Goal: Transaction & Acquisition: Obtain resource

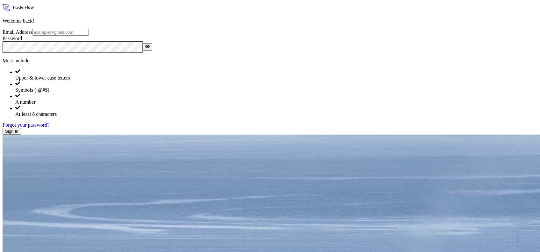
type input "[PERSON_NAME][EMAIL_ADDRESS][PERSON_NAME][DOMAIN_NAME]"
click at [21, 135] on button "Sign In" at bounding box center [12, 131] width 18 height 7
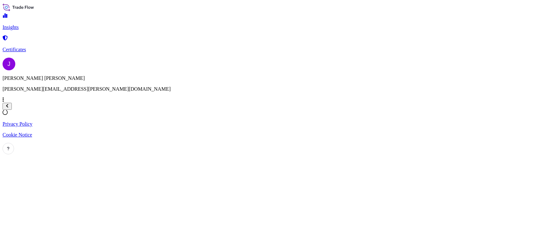
select select "2025"
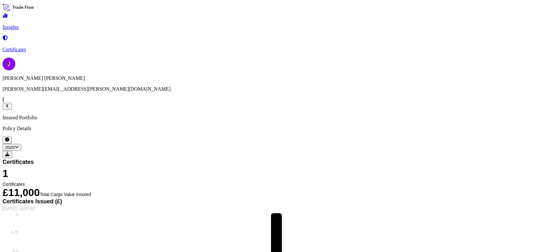
click at [47, 44] on link "Certificates" at bounding box center [270, 44] width 535 height 17
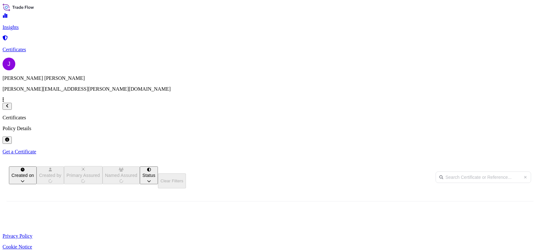
scroll to position [142, 432]
click at [440, 232] on icon "button" at bounding box center [438, 234] width 4 height 4
click at [48, 232] on span "[PHONE_NUMBER]" at bounding box center [28, 235] width 40 height 6
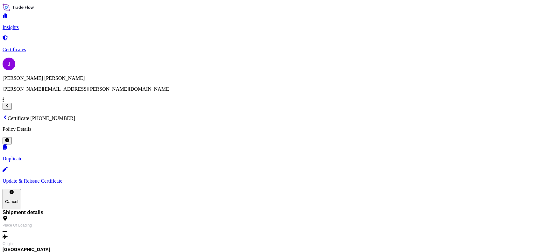
click at [21, 189] on button "Cancel" at bounding box center [12, 199] width 18 height 20
type textarea "test"
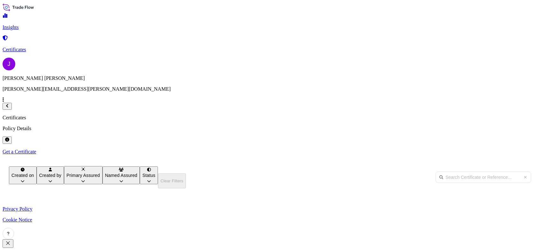
scroll to position [162, 432]
click at [13, 240] on button "button" at bounding box center [8, 244] width 11 height 9
click at [503, 149] on p "Get a Certificate" at bounding box center [270, 152] width 535 height 6
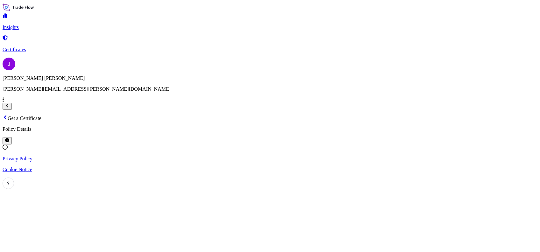
select select "Ocean Vessel"
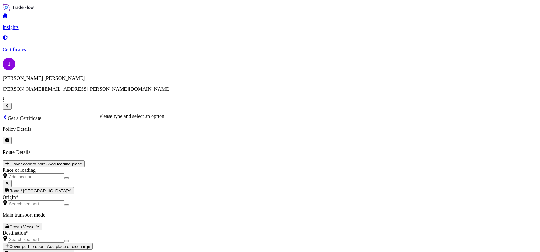
click at [64, 201] on input "Origin *" at bounding box center [36, 204] width 56 height 7
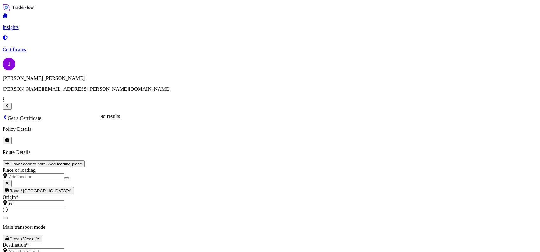
type input "g"
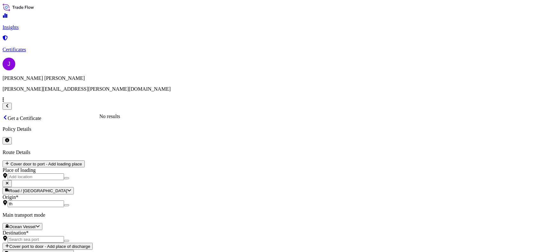
type input "t"
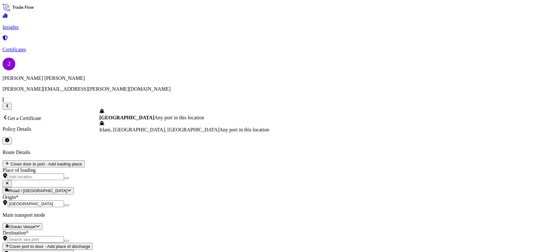
click at [133, 119] on b "[GEOGRAPHIC_DATA]" at bounding box center [126, 117] width 55 height 5
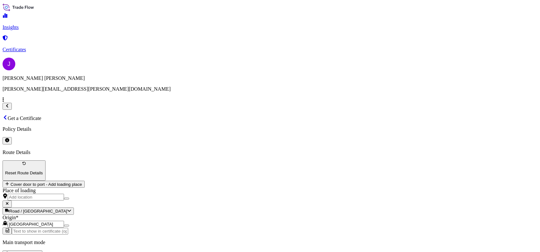
type input "[GEOGRAPHIC_DATA]"
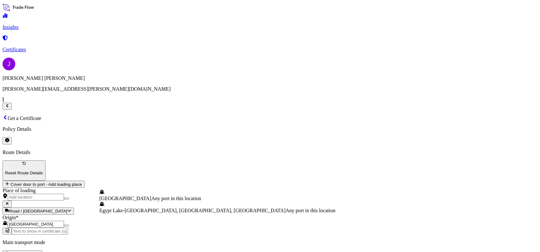
click at [163, 198] on div "[GEOGRAPHIC_DATA] Any port in this location" at bounding box center [217, 196] width 236 height 12
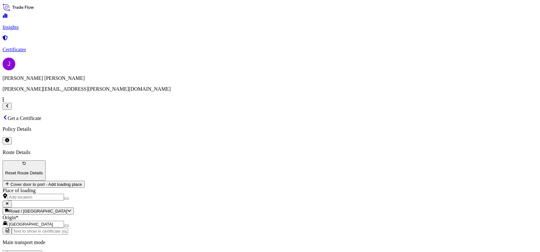
type input "[GEOGRAPHIC_DATA]"
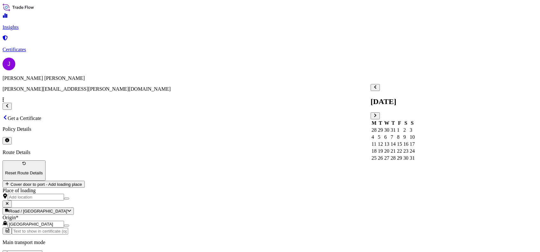
click at [377, 154] on div "18" at bounding box center [374, 151] width 5 height 6
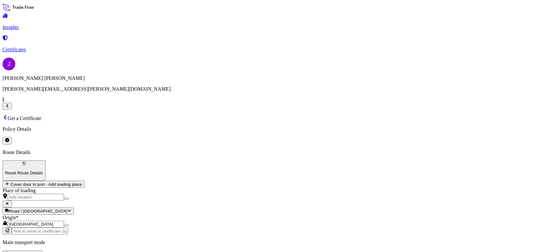
type input "40882.95"
paste textarea "16 Bundles each carrying 7 no. 225mm CastSlot Non-Treadsafe - 3m 389.9 394.9 30…"
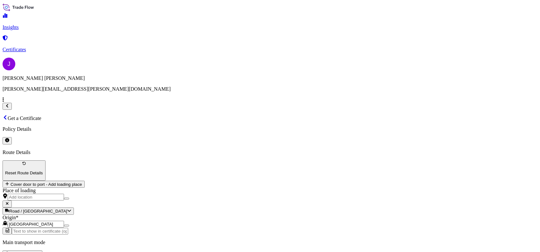
scroll to position [36, 0]
type textarea "16 Bundles each carrying 7 no. 225mm CastSlot Non-Treadsafe - 3m 389.9 394.9 30…"
drag, startPoint x: 234, startPoint y: 121, endPoint x: 238, endPoint y: 120, distance: 4.6
paste input "41641 , 33215 , 33405"
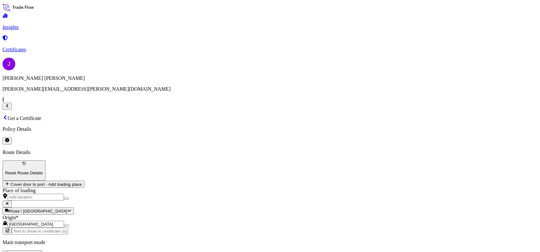
drag, startPoint x: 273, startPoint y: 121, endPoint x: 215, endPoint y: 117, distance: 58.1
paste input "2025/08-14"
type input "2025/08-14"
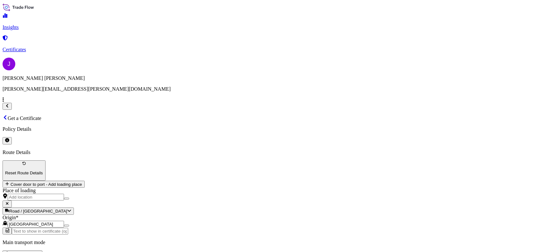
paste textarea "EDECS El DAWLIA FOR ENGINEERING & CONTRACTING"
drag, startPoint x: 377, startPoint y: 183, endPoint x: 396, endPoint y: 188, distance: 20.5
paste textarea "41641 , 33215 , 33405"
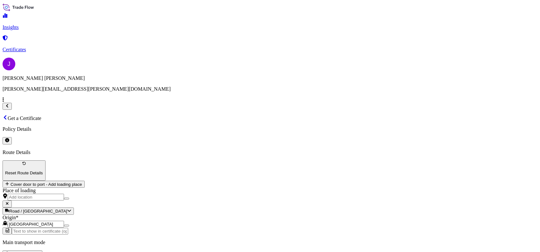
paste textarea "23 No. Packages"
type textarea "EDECS El DAWLIA FOR ENGINEERING & CONTRACTING 41641 , 33215 , 33405 23 No. Pack…"
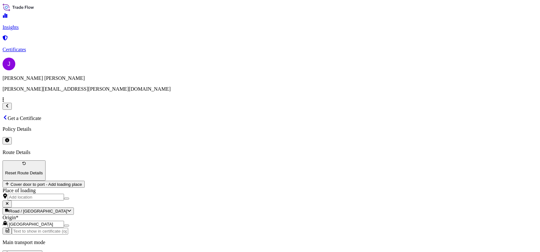
scroll to position [82, 0]
click at [268, 196] on div "The Alumasc Group Plc" at bounding box center [243, 193] width 49 height 6
select select "31430"
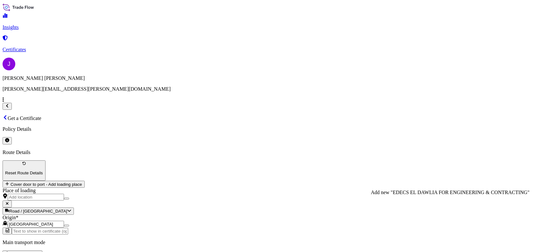
type input "EDECS EL DAWLIA FOR ENGINEERING & CONTRACTING"
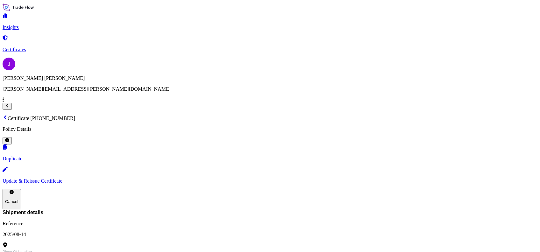
click at [427, 178] on p "Update & Reissue Certificate" at bounding box center [270, 181] width 535 height 6
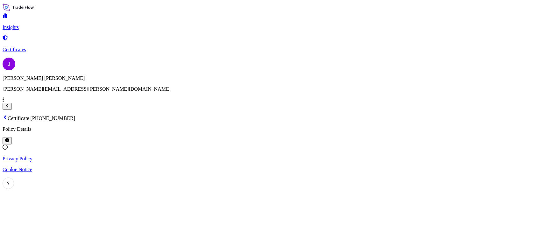
select select "Ocean Vessel"
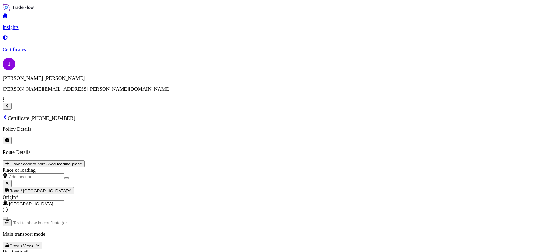
select select "31430"
drag, startPoint x: 372, startPoint y: 129, endPoint x: 393, endPoint y: 132, distance: 21.2
type textarea "16 Bundles each carrying 7 no. 225mm CastSlot Non-Treadsafe - 3m 389.9 394.9 30…"
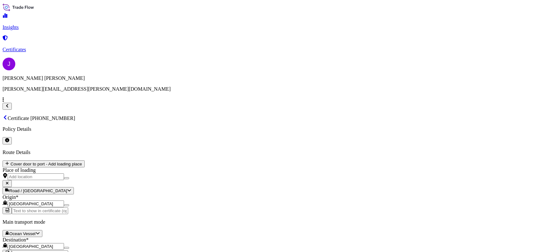
select select "Ocean Vessel"
select select "31430"
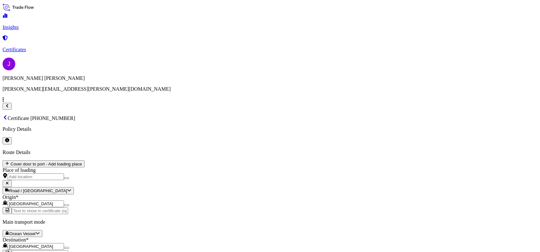
scroll to position [39, 0]
drag, startPoint x: 372, startPoint y: 124, endPoint x: 474, endPoint y: 171, distance: 112.9
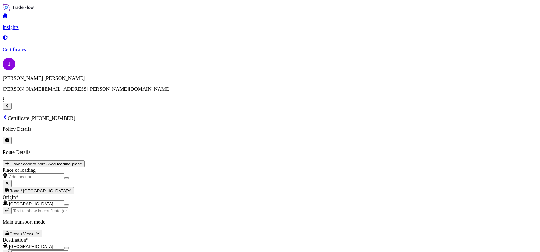
paste textarea "Qty Description [PERSON_NAME]-KG [PERSON_NAME]-KG Dimensions 16 Bundles each ca…"
type textarea "Qty Description [PERSON_NAME]-KG [PERSON_NAME]-KG Dimensions 16 Bundles each ca…"
drag, startPoint x: 371, startPoint y: 125, endPoint x: 507, endPoint y: 169, distance: 143.4
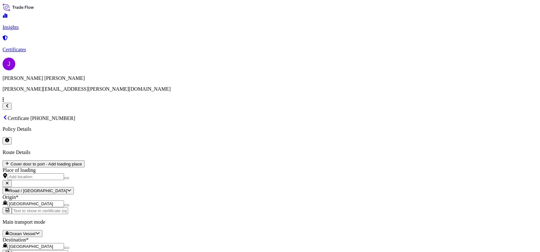
paste textarea
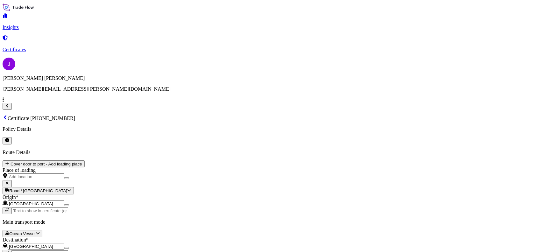
paste textarea "Ǫty Description [PERSON_NAME]-KG [PERSON_NAME]-KG Dimensions 16 Bundles each ca…"
type textarea "Ǫty Description [PERSON_NAME]-KG [PERSON_NAME]-KG Dimensions 16 Bundles each ca…"
drag, startPoint x: 188, startPoint y: 140, endPoint x: 191, endPoint y: 132, distance: 8.4
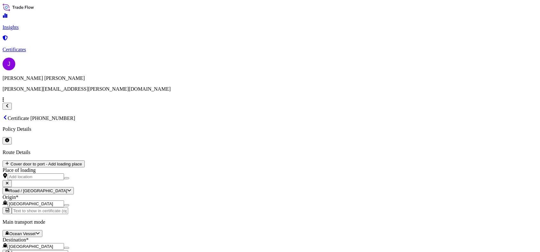
checkbox input "true"
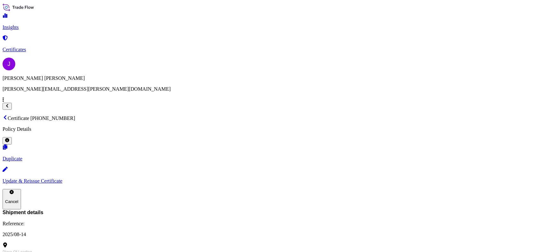
scroll to position [184, 0]
click at [426, 178] on p "Update & Reissue Certificate" at bounding box center [270, 181] width 535 height 6
select select "Ocean Vessel"
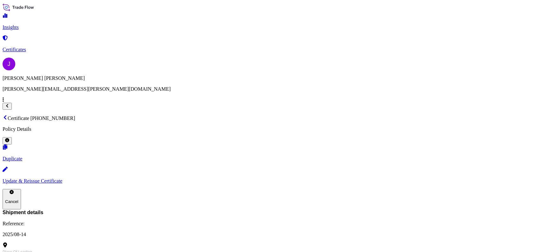
select select "31430"
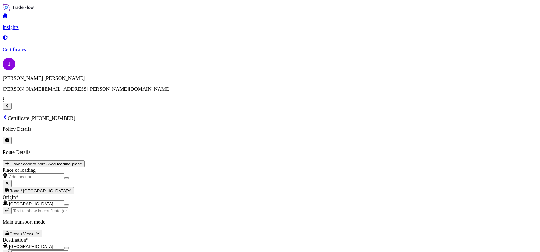
drag, startPoint x: 390, startPoint y: 143, endPoint x: 410, endPoint y: 62, distance: 83.1
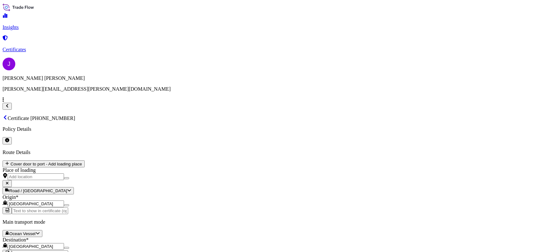
drag, startPoint x: 396, startPoint y: 139, endPoint x: 432, endPoint y: 141, distance: 36.7
drag, startPoint x: 371, startPoint y: 126, endPoint x: 422, endPoint y: 125, distance: 50.7
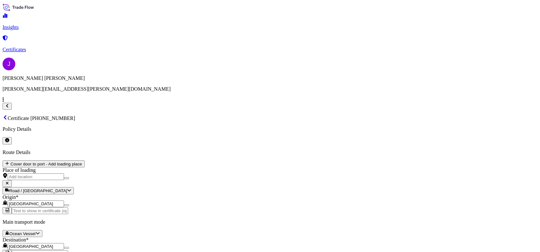
drag, startPoint x: 412, startPoint y: 127, endPoint x: 431, endPoint y: 148, distance: 29.1
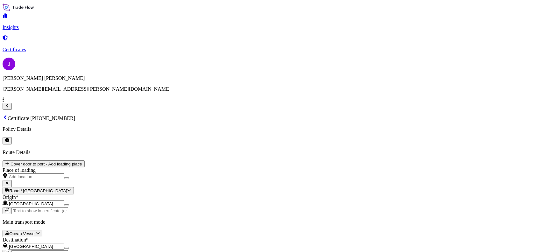
type textarea "Ǫty Description [PERSON_NAME]-KG [PERSON_NAME]-KG Dimensions 16 Bundles each ca…"
drag, startPoint x: 373, startPoint y: 125, endPoint x: 526, endPoint y: 174, distance: 161.3
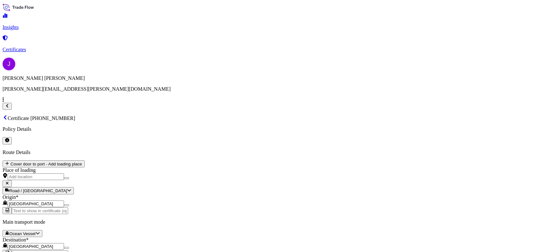
paste textarea "16 Bundles each carrying 7 no. 225mm CastSlot Non-Treadsafe - 3m"
paste textarea "3 Bundles each carrying 13 no. 100mm CastSlot Non-Treadsafe - 3m"
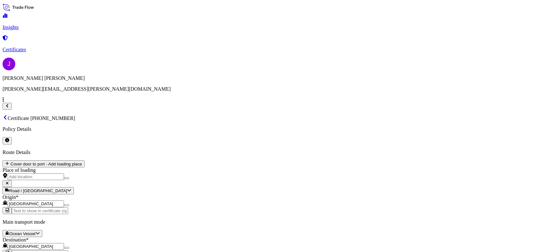
paste textarea "1 Bundle carrying 11 no. 100mm CastSlot Non-Treadsafe - 3m"
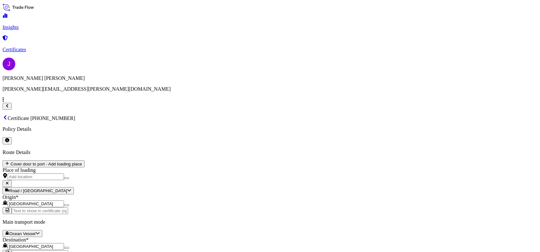
paste textarea "2 Bundles each carrying 9 no. 150mm CastSlot Non-Treadsafe - 3m"
paste textarea "1 Bundle carrying 11 no. 150mm CastSlot Non-Treadsafe - 3m"
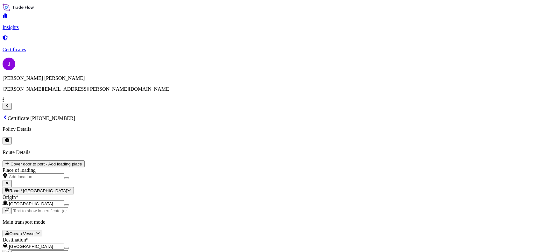
type textarea "16 Bundles each carrying 7 no. 225mm CastSlot Non-Treadsafe - 3m 3 Bundles each…"
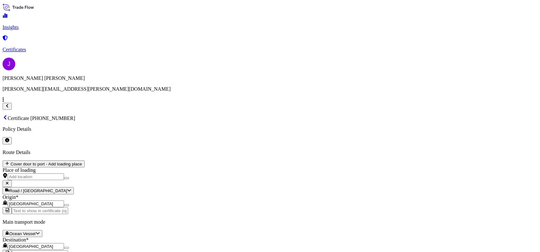
checkbox input "true"
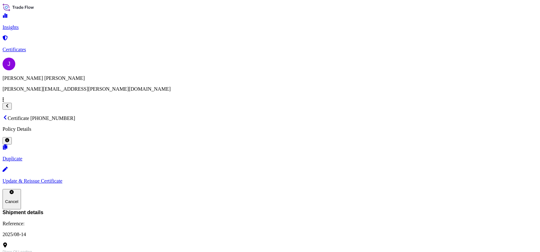
scroll to position [107, 0]
click at [39, 47] on p "Certificates" at bounding box center [270, 50] width 535 height 6
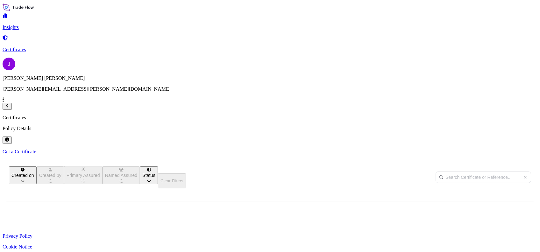
scroll to position [142, 432]
click at [496, 149] on p "Get a Certificate" at bounding box center [270, 152] width 535 height 6
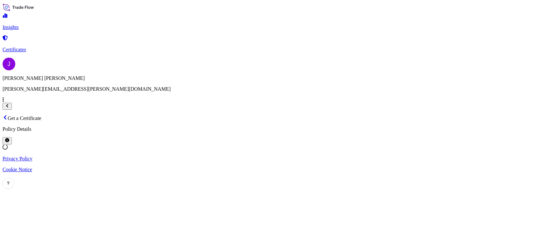
select select "Ocean Vessel"
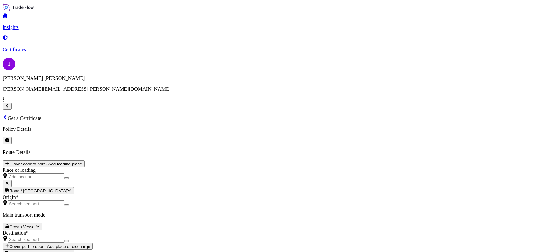
click at [31, 47] on p "Certificates" at bounding box center [270, 50] width 535 height 6
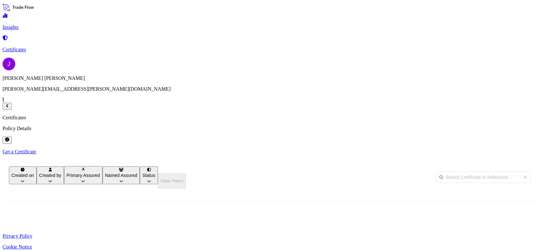
scroll to position [142, 432]
click at [48, 232] on span "[PHONE_NUMBER]" at bounding box center [28, 235] width 40 height 6
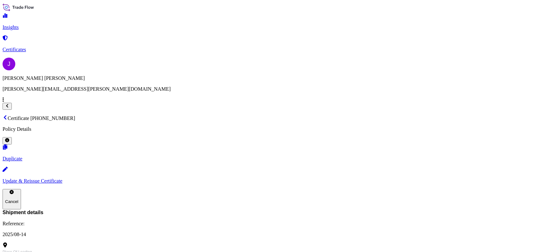
click at [456, 178] on p "Update & Reissue Certificate" at bounding box center [270, 181] width 535 height 6
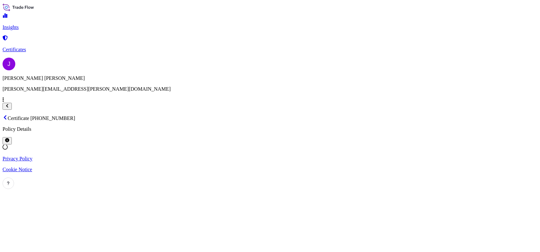
select select "Ocean Vessel"
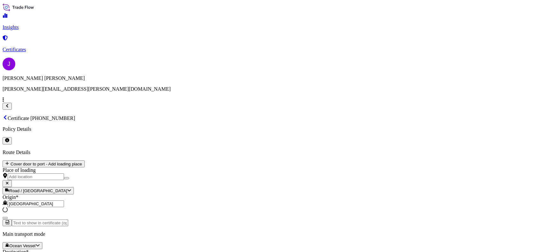
select select "31430"
drag, startPoint x: 407, startPoint y: 102, endPoint x: 437, endPoint y: 101, distance: 30.0
type input "57173.83"
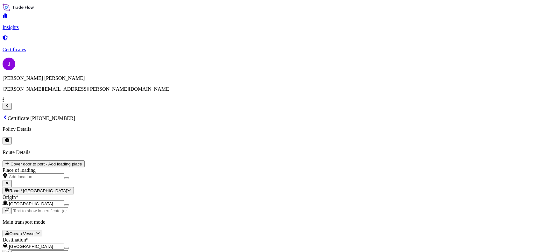
drag, startPoint x: 372, startPoint y: 126, endPoint x: 533, endPoint y: 176, distance: 168.6
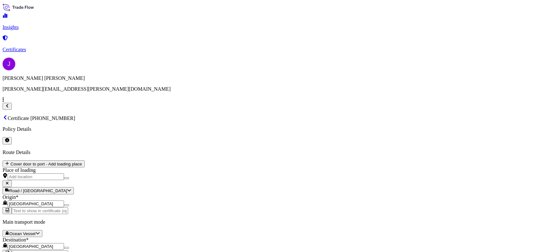
scroll to position [0, 0]
type textarea "Gatic Slotdrain"
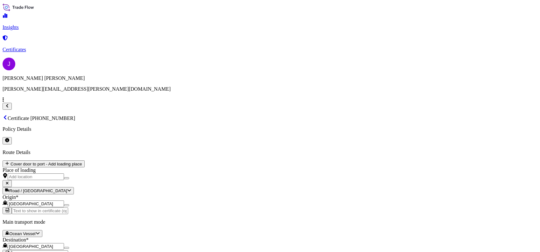
checkbox input "true"
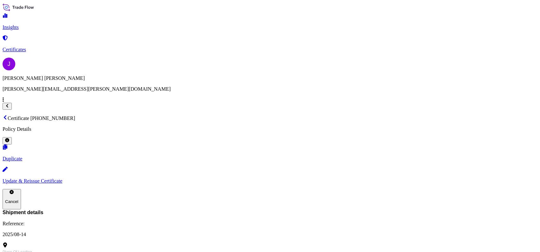
scroll to position [69, 0]
click at [441, 178] on p "Update & Reissue Certificate" at bounding box center [270, 181] width 535 height 6
select select "Ocean Vessel"
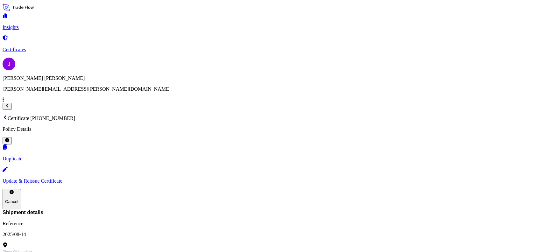
select select "31430"
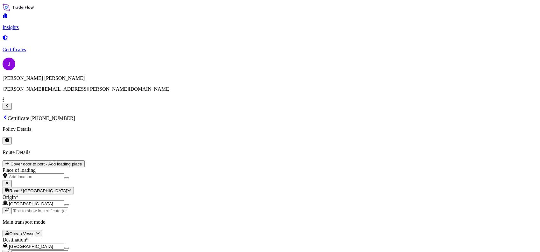
scroll to position [82, 0]
drag, startPoint x: 373, startPoint y: 180, endPoint x: 529, endPoint y: 173, distance: 156.3
paste input "l"
click at [413, 199] on span "EDECS EL DAWLIA FOR ENGINEERING & CONTRACTING" at bounding box center [419, 195] width 97 height 11
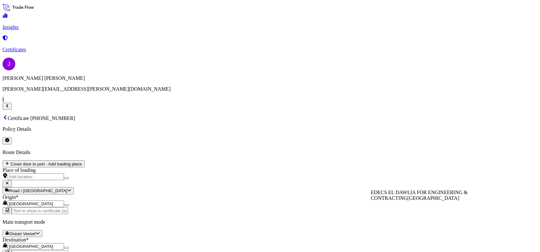
type input "EDECS EL DAWLIA FOR ENGINEERING & CONTRACTING"
type input "[GEOGRAPHIC_DATA], [GEOGRAPHIC_DATA]"
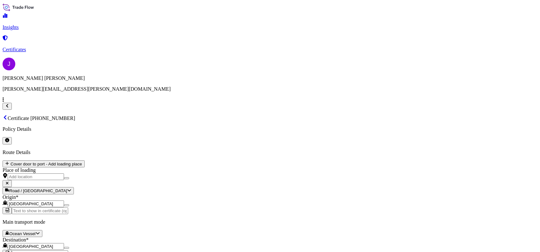
checkbox input "true"
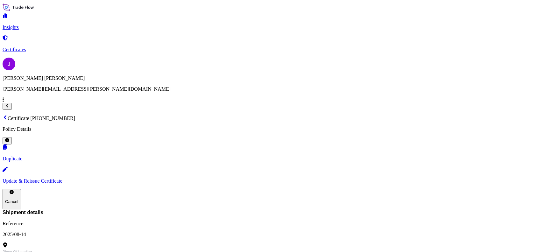
scroll to position [69, 0]
